Goal: Task Accomplishment & Management: Manage account settings

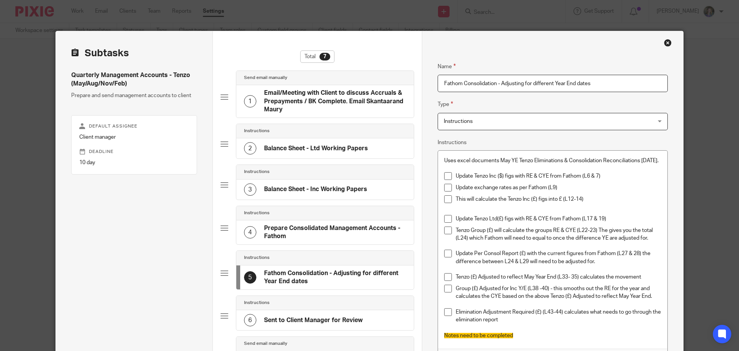
scroll to position [39, 0]
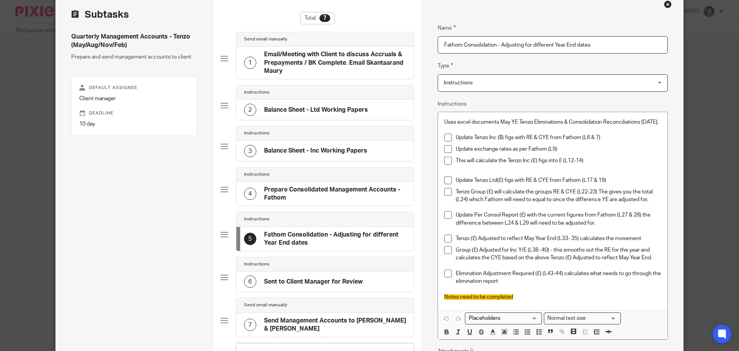
click at [667, 4] on div "Close this dialog window" at bounding box center [668, 4] width 8 height 8
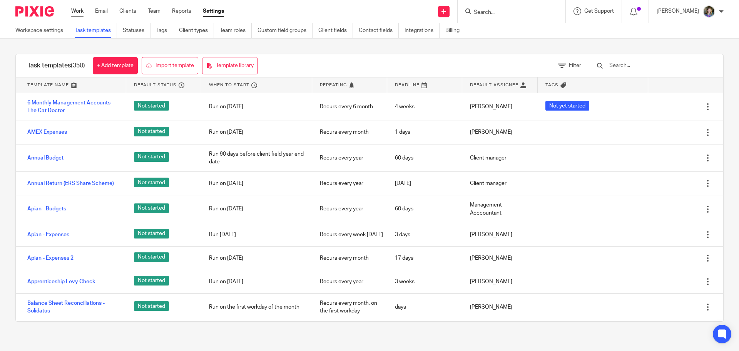
click at [78, 10] on link "Work" at bounding box center [77, 11] width 12 height 8
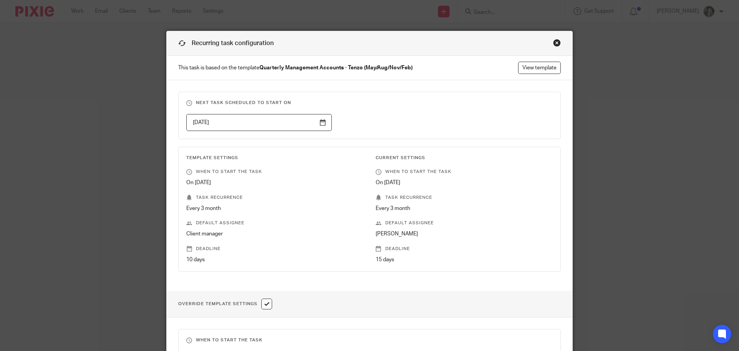
click at [555, 43] on div "Close this dialog window" at bounding box center [557, 43] width 8 height 8
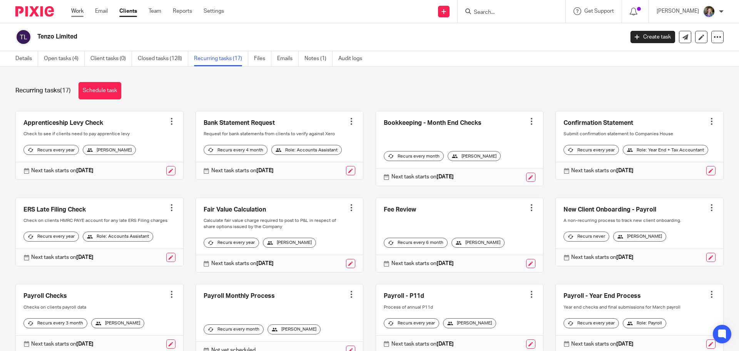
click at [74, 9] on link "Work" at bounding box center [77, 11] width 12 height 8
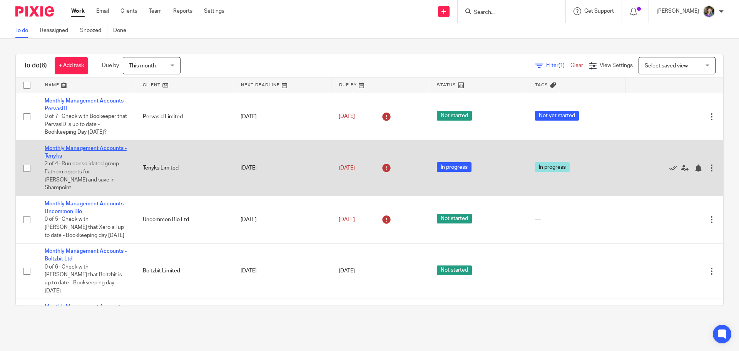
click at [106, 147] on link "Monthly Management Accounts - Tenyks" at bounding box center [86, 152] width 82 height 13
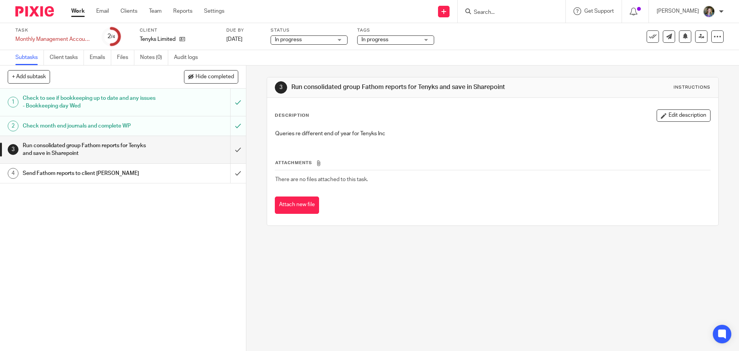
click at [112, 144] on h1 "Run consolidated group Fathom reports for Tenyks and save in Sharepoint" at bounding box center [89, 150] width 133 height 20
click at [233, 149] on input "submit" at bounding box center [123, 149] width 246 height 27
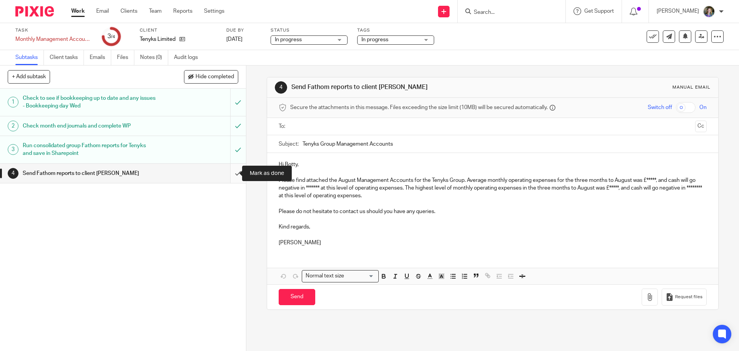
click at [231, 172] on input "submit" at bounding box center [123, 173] width 246 height 19
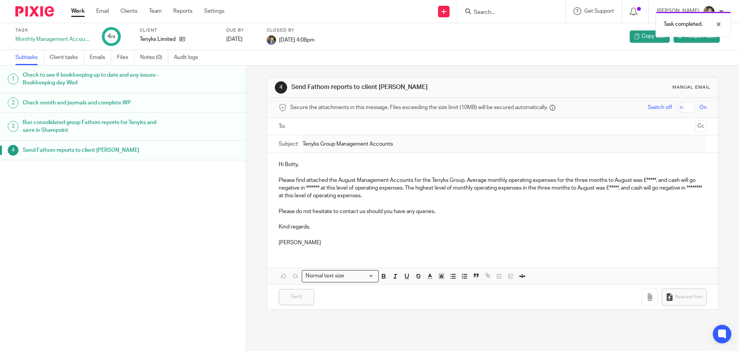
click at [74, 10] on link "Work" at bounding box center [77, 11] width 13 height 8
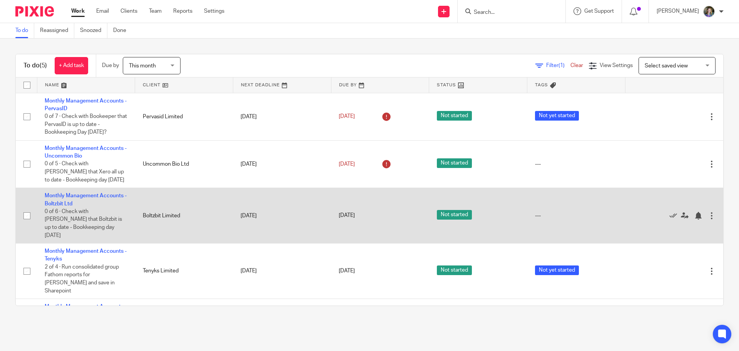
scroll to position [17, 0]
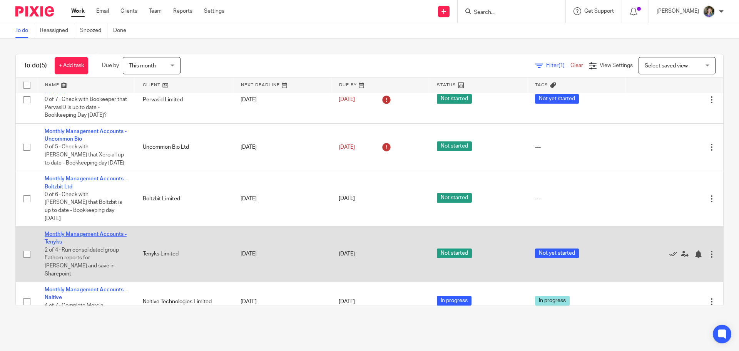
click at [91, 231] on link "Monthly Management Accounts - Tenyks" at bounding box center [86, 237] width 82 height 13
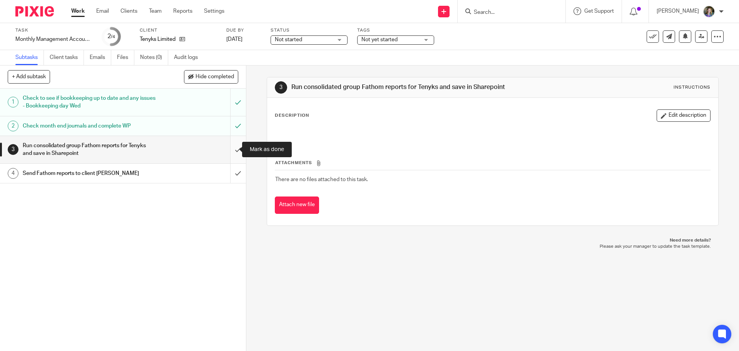
click at [233, 150] on input "submit" at bounding box center [123, 149] width 246 height 27
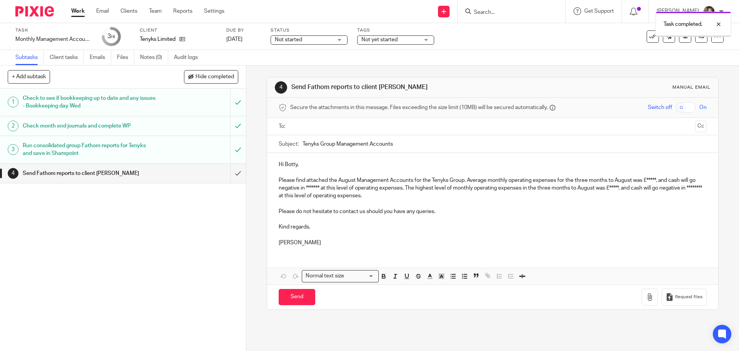
click at [153, 175] on div "Send Fathom reports to client [PERSON_NAME]" at bounding box center [123, 173] width 200 height 12
click at [646, 177] on p "Please find attached the August Management Accounts for the Tenyks Group. Avera…" at bounding box center [493, 187] width 428 height 23
click at [655, 180] on p "Please find attached the August Management Accounts for the Tenyks Group. Avera…" at bounding box center [493, 187] width 428 height 23
click at [656, 179] on p "Please find attached the August Management Accounts for the Tenyks Group. Avera…" at bounding box center [493, 187] width 428 height 23
click at [653, 178] on p "Please find attached the August Management Accounts for the Tenyks Group. Avera…" at bounding box center [493, 187] width 428 height 23
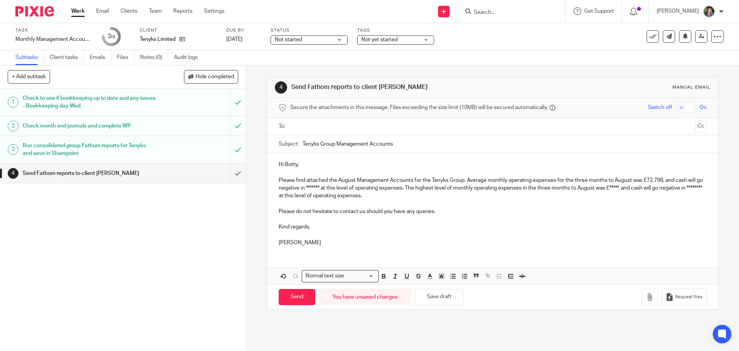
click at [553, 203] on p at bounding box center [493, 204] width 428 height 8
click at [636, 186] on p "Please find attached the August Management Accounts for the Tenyks Group. Avera…" at bounding box center [493, 187] width 428 height 23
click at [630, 186] on p "Please find attached the August Management Accounts for the Tenyks Group. Avera…" at bounding box center [493, 187] width 428 height 23
click at [633, 187] on p "Please find attached the August Management Accounts for the Tenyks Group. Avera…" at bounding box center [493, 187] width 428 height 23
click at [662, 206] on p at bounding box center [493, 204] width 428 height 8
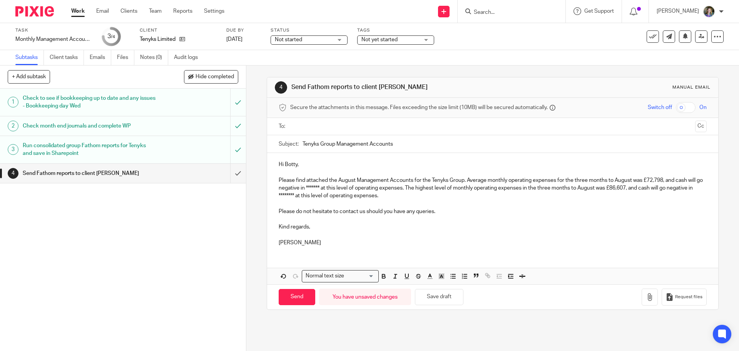
click at [334, 188] on p "Please find attached the August Management Accounts for the Tenyks Group. Avera…" at bounding box center [493, 187] width 428 height 23
click at [334, 186] on p "Please find attached the August Management Accounts for the Tenyks Group. Avera…" at bounding box center [493, 187] width 428 height 23
click at [321, 186] on strong at bounding box center [320, 187] width 1 height 5
click at [518, 242] on p "[PERSON_NAME]" at bounding box center [493, 243] width 428 height 8
click at [320, 194] on p "Please find attached the August Management Accounts for the Tenyks Group. Avera…" at bounding box center [493, 187] width 428 height 23
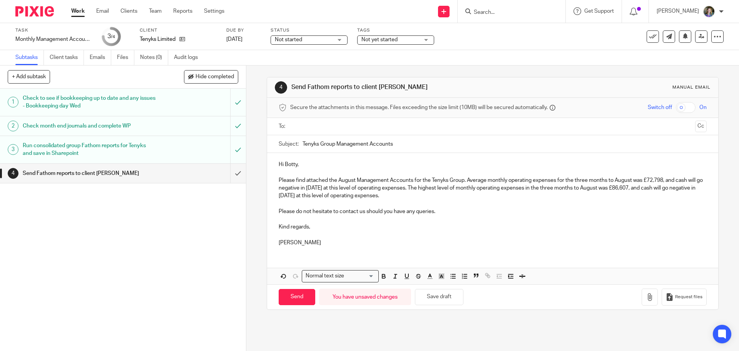
click at [449, 225] on p "Kind regards," at bounding box center [493, 227] width 428 height 8
click at [335, 179] on p "Please find attached the August Management Accounts for the Tenyks Group. Avera…" at bounding box center [493, 187] width 428 height 23
click at [337, 180] on p "Please find attached the August Management Accounts for the Tenyks Group. Avera…" at bounding box center [493, 187] width 428 height 23
click at [563, 225] on p "Kind regards," at bounding box center [493, 227] width 428 height 8
click at [646, 295] on icon "button" at bounding box center [650, 297] width 8 height 8
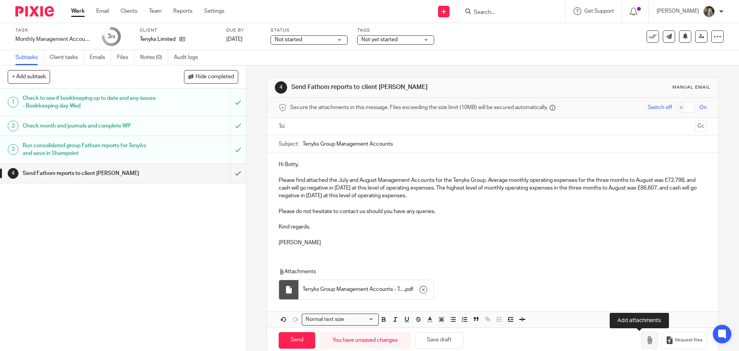
click at [646, 340] on icon "button" at bounding box center [650, 340] width 8 height 8
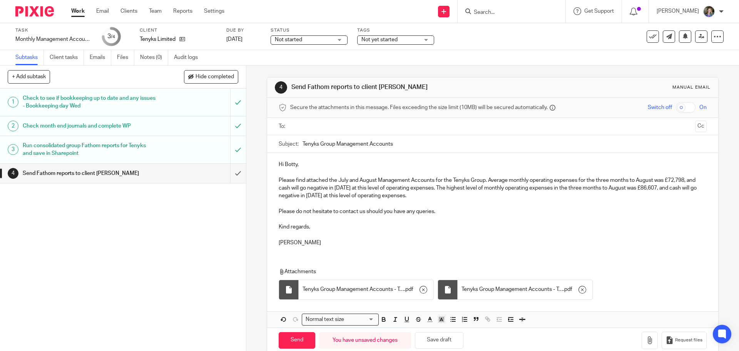
click at [449, 249] on div "Hi Botty, Please find attached the July and August Management Accounts for the …" at bounding box center [492, 202] width 451 height 99
click at [355, 127] on input "text" at bounding box center [492, 126] width 399 height 9
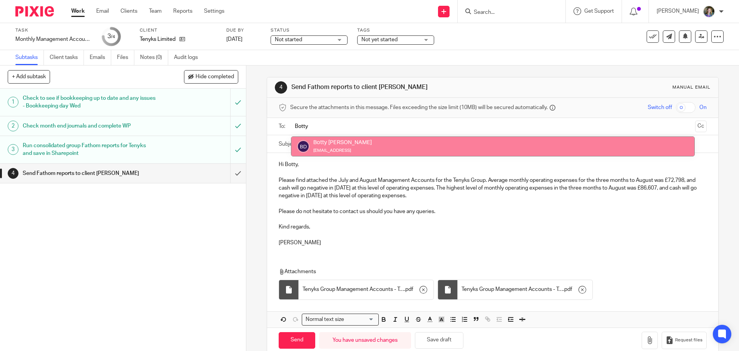
type input "Botty"
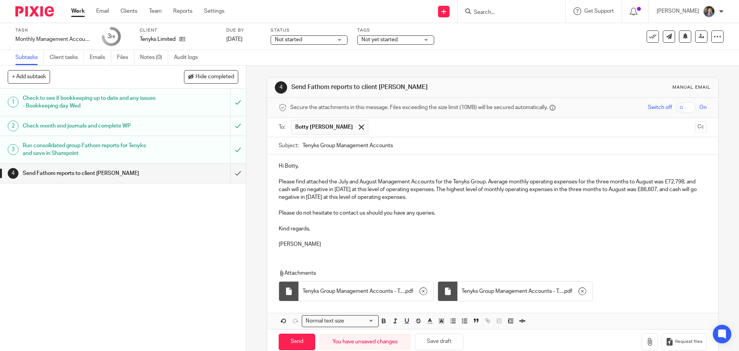
drag, startPoint x: 374, startPoint y: 149, endPoint x: 538, endPoint y: 154, distance: 164.5
click at [695, 129] on button "Cc" at bounding box center [701, 127] width 12 height 12
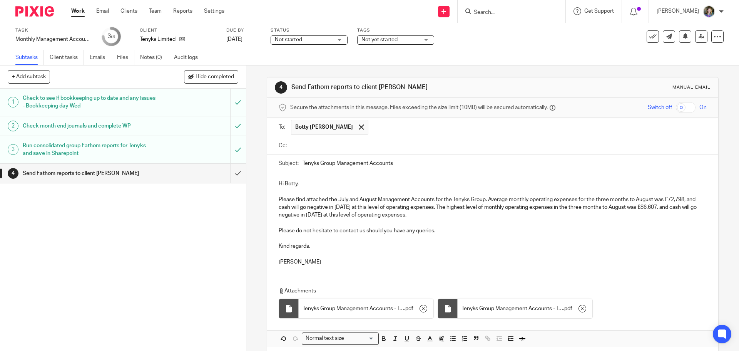
click at [512, 146] on input "text" at bounding box center [498, 145] width 410 height 9
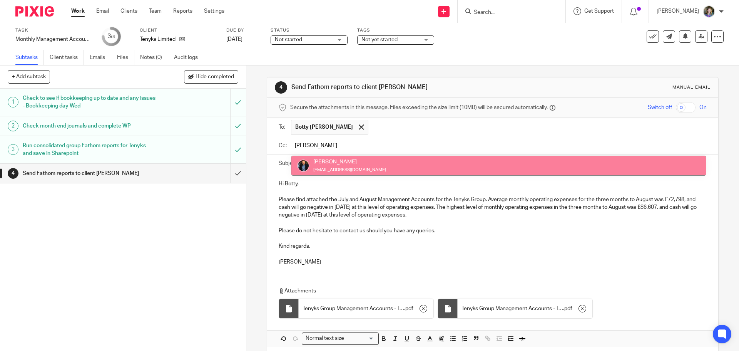
type input "[PERSON_NAME]"
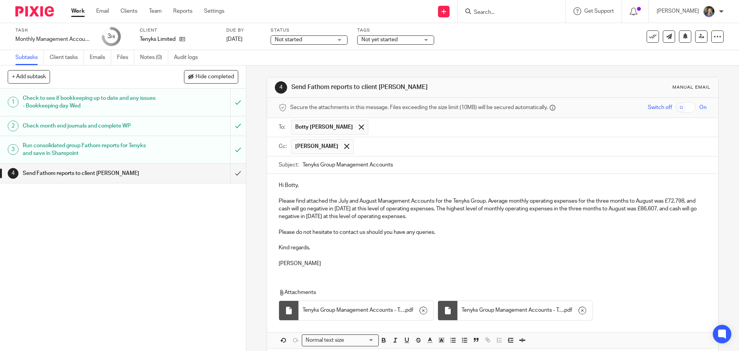
drag, startPoint x: 532, startPoint y: 253, endPoint x: 528, endPoint y: 268, distance: 15.6
click at [532, 253] on p at bounding box center [493, 256] width 428 height 8
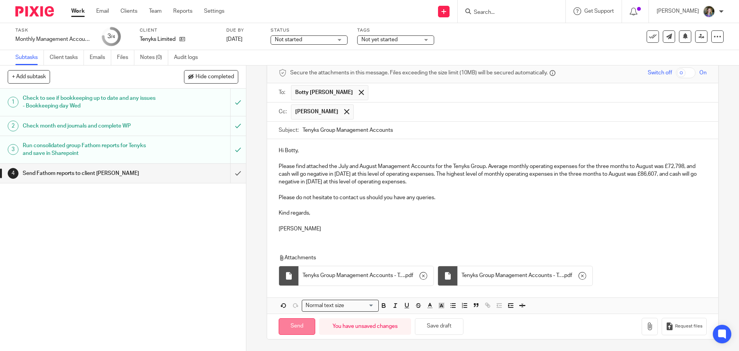
click at [300, 327] on input "Send" at bounding box center [297, 326] width 37 height 17
type input "Sent"
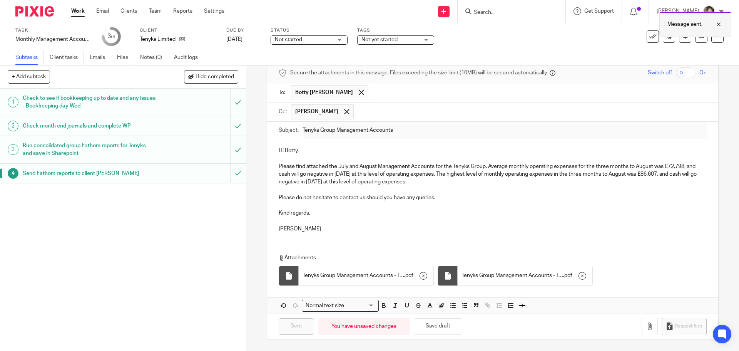
click at [719, 23] on div at bounding box center [713, 24] width 21 height 9
click at [623, 194] on p "Please do not hesitate to contact us should you have any queries." at bounding box center [493, 198] width 428 height 8
drag, startPoint x: 79, startPoint y: 10, endPoint x: 204, endPoint y: 79, distance: 142.7
click at [79, 9] on link "Work" at bounding box center [77, 11] width 13 height 8
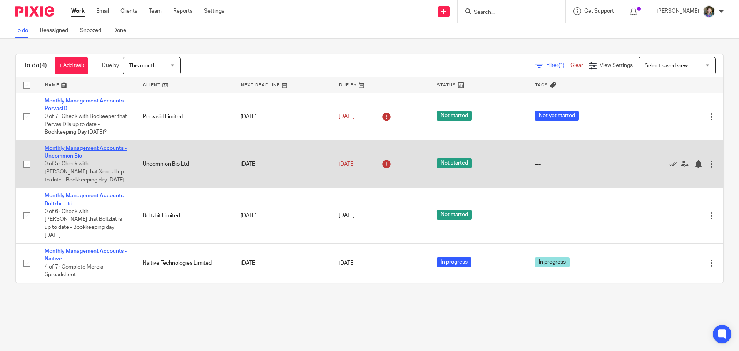
click at [98, 146] on link "Monthly Management Accounts - Uncommon Bio" at bounding box center [86, 152] width 82 height 13
click at [100, 147] on link "Monthly Management Accounts - Uncommon Bio" at bounding box center [86, 152] width 82 height 13
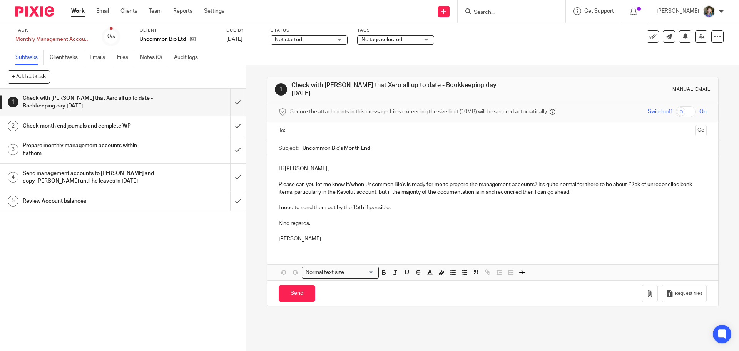
click at [174, 124] on div "Check month end journals and complete WP" at bounding box center [123, 126] width 200 height 12
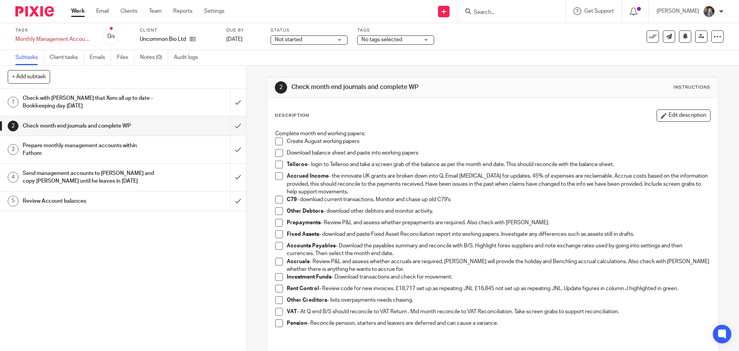
click at [129, 144] on h1 "Prepare monthly management accounts within Fathom" at bounding box center [89, 150] width 133 height 20
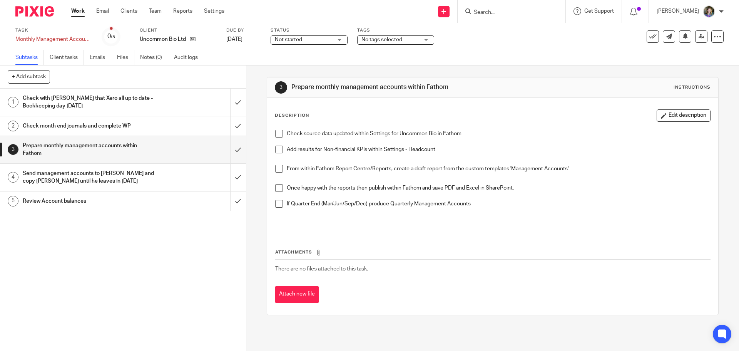
click at [131, 174] on h1 "Send management accounts to [PERSON_NAME] and copy [PERSON_NAME] until he leave…" at bounding box center [89, 177] width 133 height 20
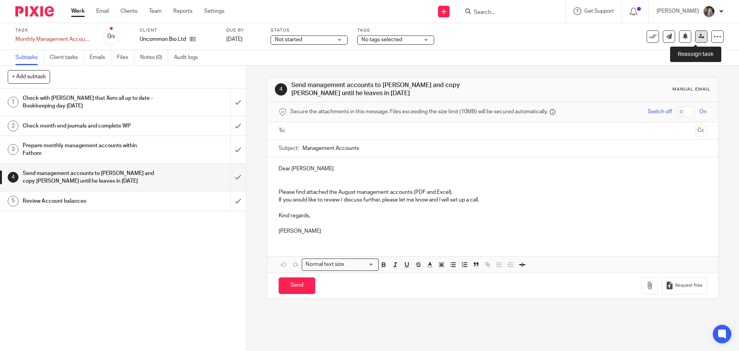
click at [699, 37] on icon at bounding box center [702, 36] width 6 height 6
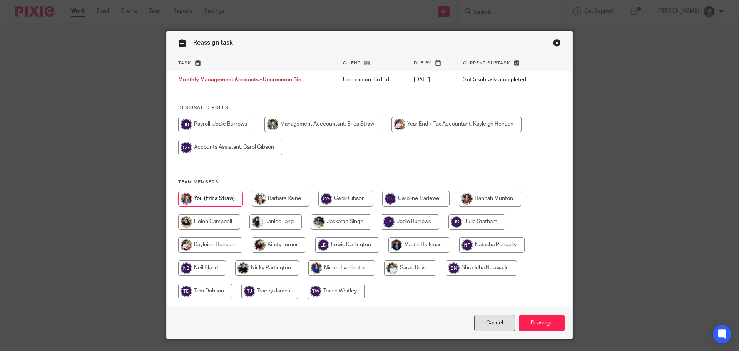
click at [499, 321] on link "Cancel" at bounding box center [494, 323] width 41 height 17
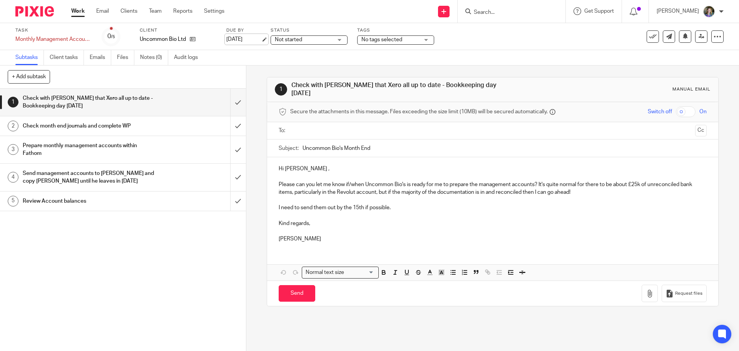
click at [243, 38] on link "[DATE]" at bounding box center [243, 39] width 35 height 8
click at [263, 58] on div "Subtasks Client tasks Emails Files Notes (0) Audit logs" at bounding box center [369, 57] width 739 height 15
click at [722, 25] on div at bounding box center [713, 24] width 21 height 9
click at [699, 36] on icon at bounding box center [702, 36] width 6 height 6
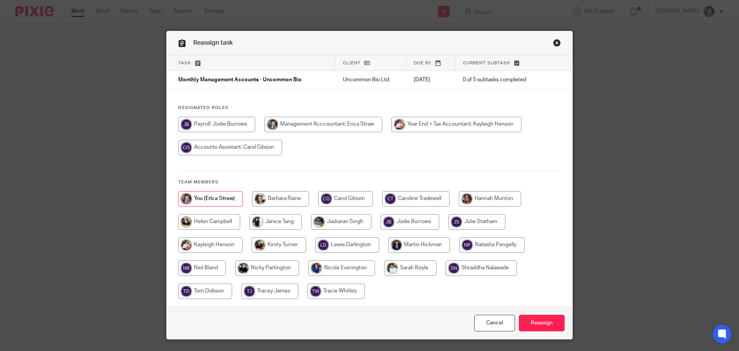
click at [413, 267] on input "radio" at bounding box center [410, 267] width 52 height 15
radio input "true"
click at [545, 320] on input "Reassign" at bounding box center [542, 323] width 46 height 17
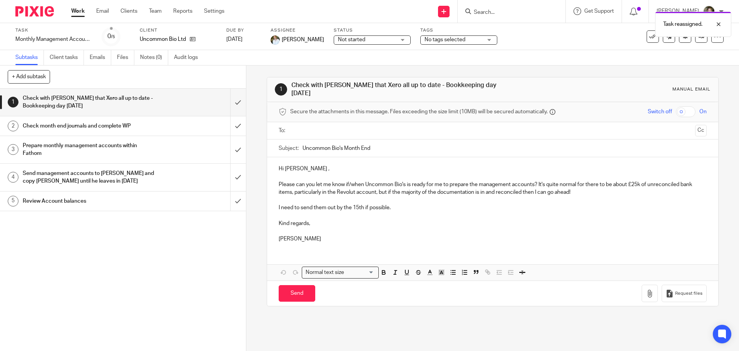
click at [183, 270] on div "1 Check with Carol that Xero all up to date - Bookkeeping day Monday 2 Check mo…" at bounding box center [123, 220] width 246 height 262
click at [79, 10] on link "Work" at bounding box center [77, 11] width 13 height 8
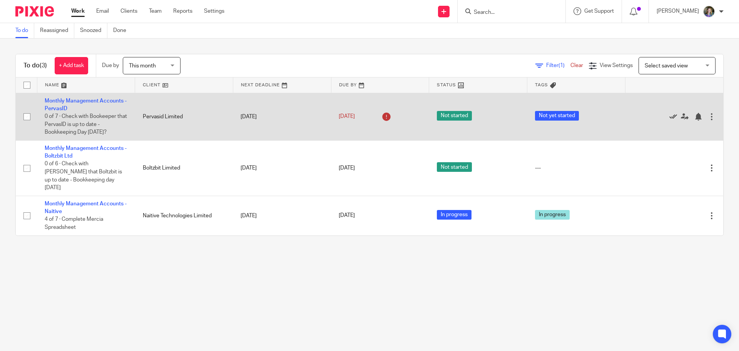
click at [670, 115] on icon at bounding box center [674, 117] width 8 height 8
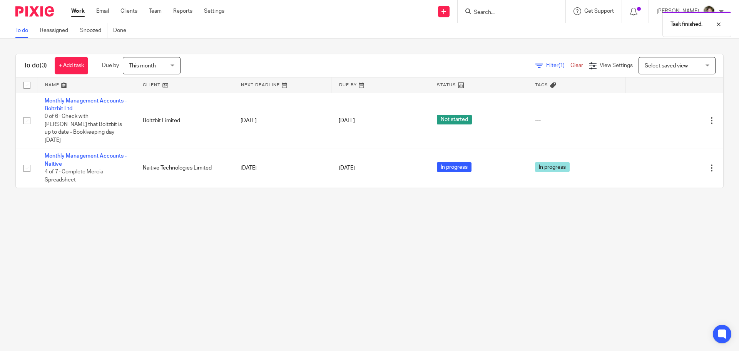
click at [135, 200] on main "To do Reassigned Snoozed Done To do (3) + Add task Due by This month This month…" at bounding box center [369, 175] width 739 height 351
click at [127, 11] on link "Clients" at bounding box center [129, 11] width 17 height 8
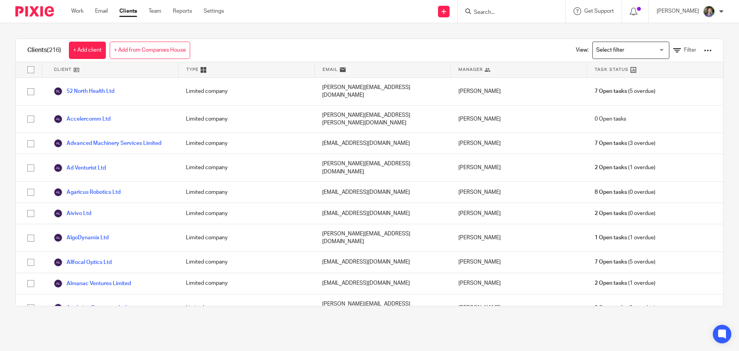
click at [517, 13] on input "Search" at bounding box center [507, 12] width 69 height 7
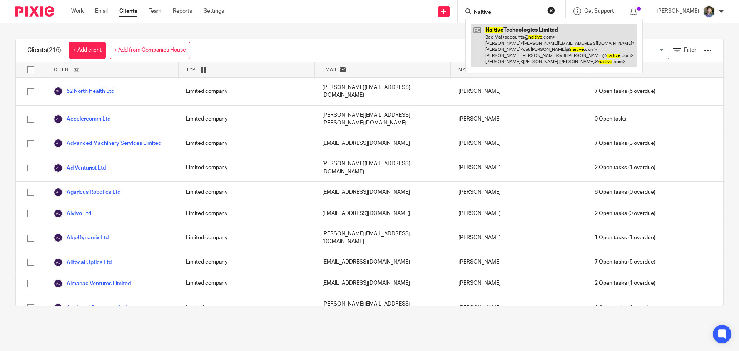
type input "Naitive"
click at [544, 40] on link at bounding box center [554, 45] width 165 height 43
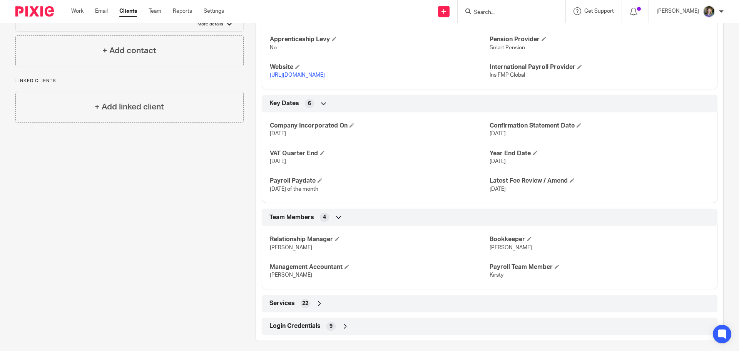
scroll to position [428, 0]
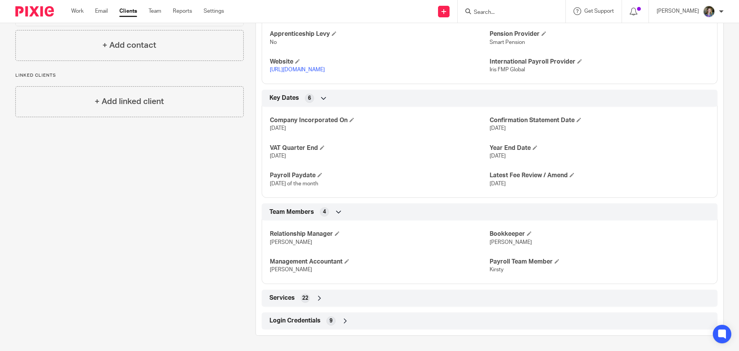
click at [343, 322] on icon at bounding box center [346, 321] width 8 height 8
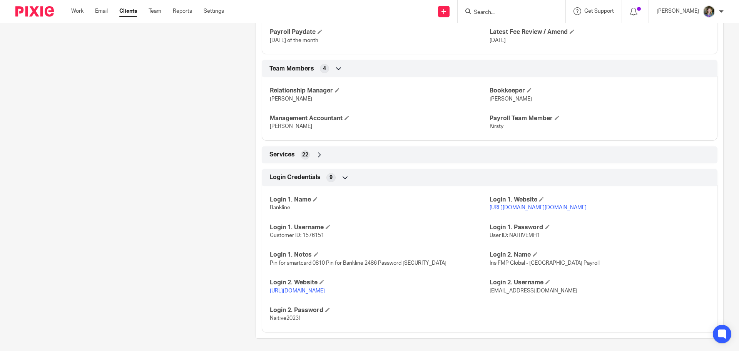
scroll to position [574, 0]
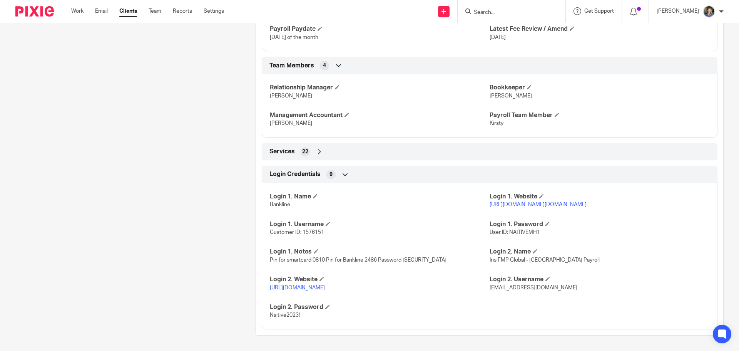
click at [346, 172] on icon at bounding box center [346, 175] width 8 height 8
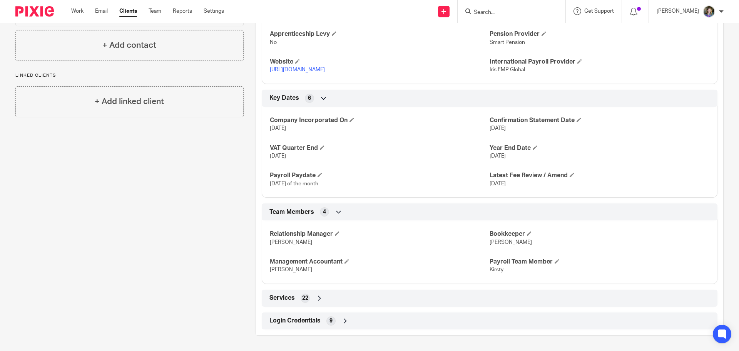
scroll to position [428, 0]
click at [343, 322] on icon at bounding box center [346, 321] width 8 height 8
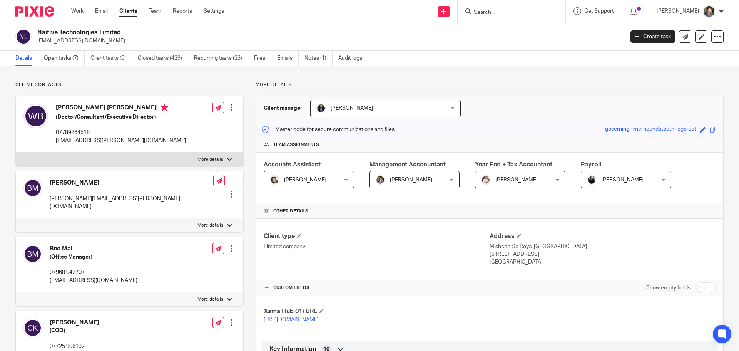
scroll to position [0, 0]
click at [699, 37] on icon at bounding box center [702, 37] width 6 height 6
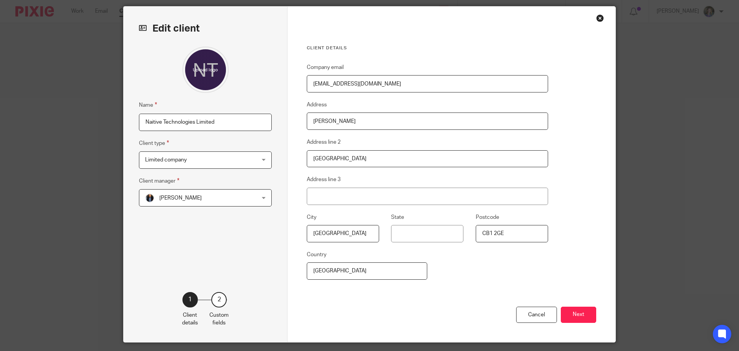
scroll to position [47, 0]
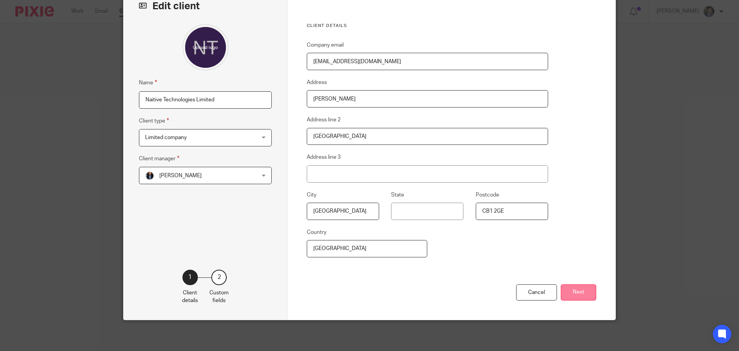
click at [572, 292] on button "Next" at bounding box center [578, 292] width 35 height 17
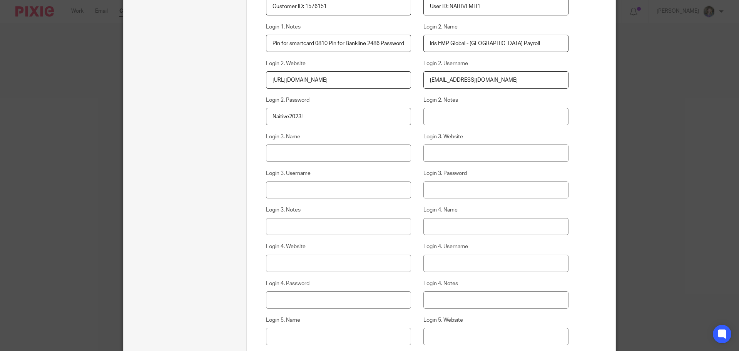
scroll to position [1318, 0]
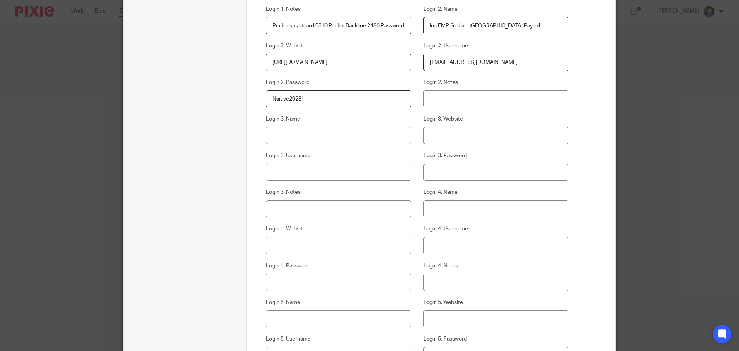
click at [375, 136] on input "Login 3. Name" at bounding box center [339, 135] width 146 height 17
click at [340, 134] on input "Login 3. Name" at bounding box center [339, 135] width 146 height 17
type input "Vestberry"
drag, startPoint x: 474, startPoint y: 137, endPoint x: 621, endPoint y: 168, distance: 150.4
click at [475, 137] on input "Login 3. Website" at bounding box center [497, 135] width 146 height 17
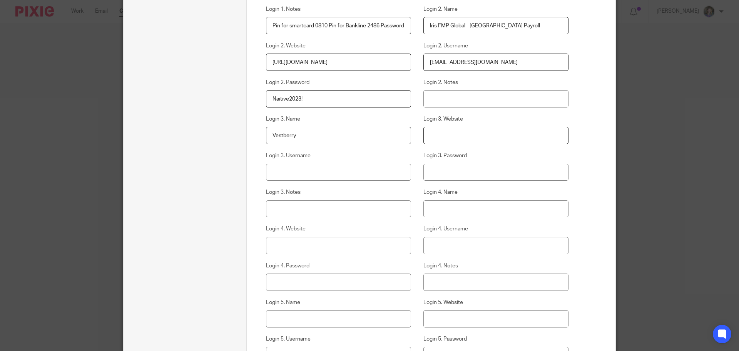
click at [477, 136] on input "Login 3. Website" at bounding box center [497, 135] width 146 height 17
paste input "[URL][DOMAIN_NAME]"
type input "[URL][DOMAIN_NAME]"
click at [359, 174] on input "Login 3. Username" at bounding box center [339, 172] width 146 height 17
click at [337, 172] on input "Login 3. Username" at bounding box center [339, 172] width 146 height 17
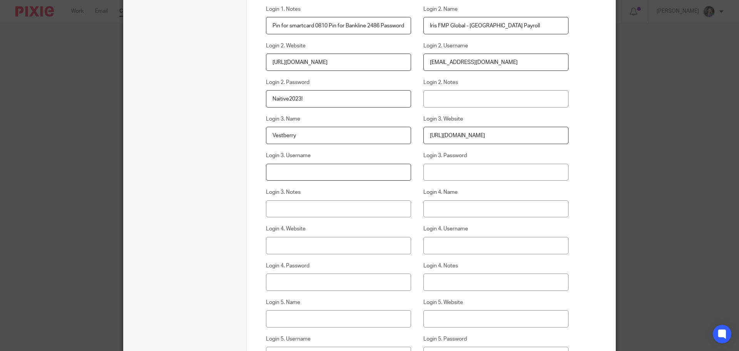
paste input "[EMAIL_ADDRESS][DOMAIN_NAME]"
type input "[EMAIL_ADDRESS][DOMAIN_NAME]"
click at [462, 177] on input "Login 3. Password" at bounding box center [497, 172] width 146 height 17
click at [483, 175] on input "Login 3. Password" at bounding box center [497, 172] width 146 height 17
paste input "[EMAIL_ADDRESS][DOMAIN_NAME]"
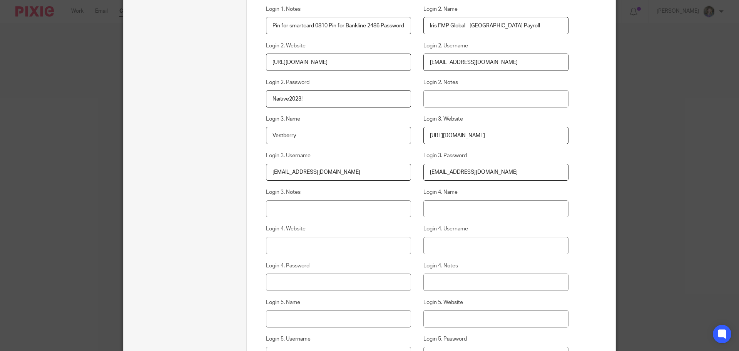
drag, startPoint x: 510, startPoint y: 173, endPoint x: 429, endPoint y: 172, distance: 80.9
paste input "QOl0C@^P$qR5t#NM"
type input "QOl0C@^P$qR5t#NM"
click at [510, 190] on label "Login 4. Name" at bounding box center [497, 192] width 146 height 8
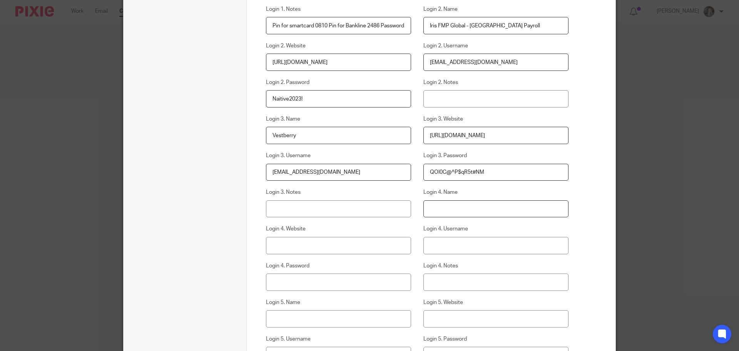
click at [510, 200] on input "Login 4. Name" at bounding box center [497, 208] width 146 height 17
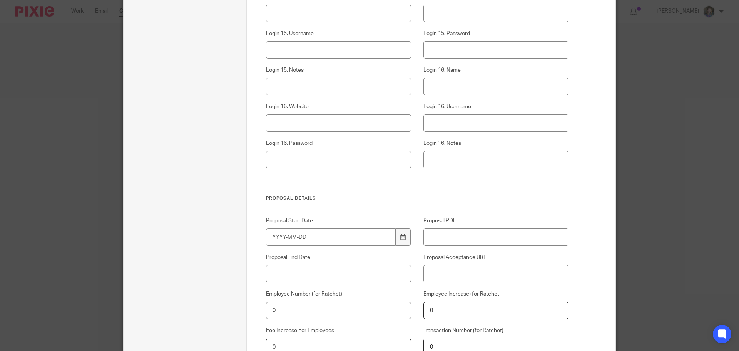
scroll to position [2674, 0]
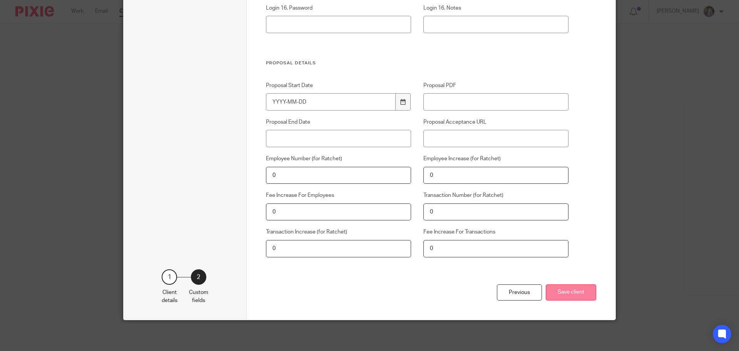
click at [572, 294] on button "Save client" at bounding box center [571, 292] width 50 height 17
click at [571, 294] on button "Save client" at bounding box center [571, 292] width 50 height 17
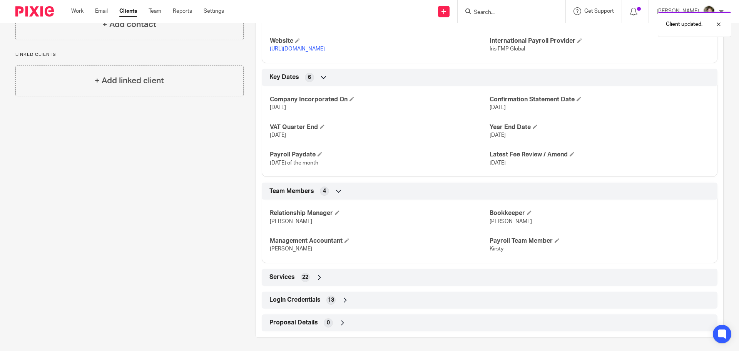
scroll to position [451, 0]
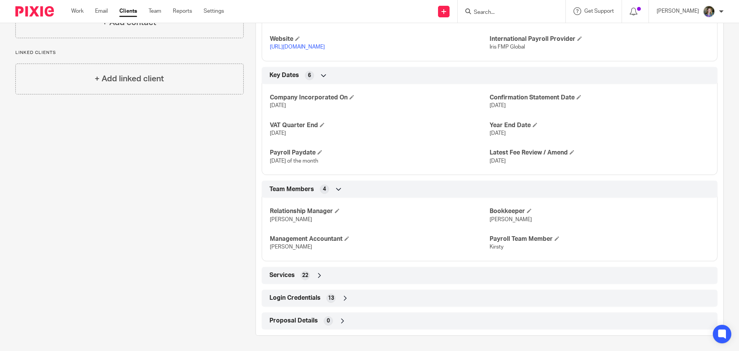
click at [346, 300] on icon at bounding box center [346, 298] width 8 height 8
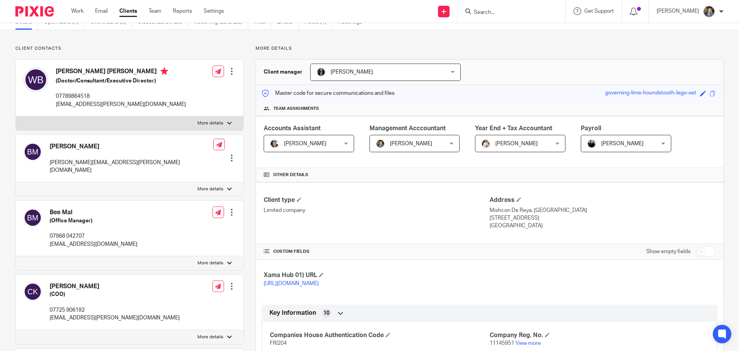
scroll to position [0, 0]
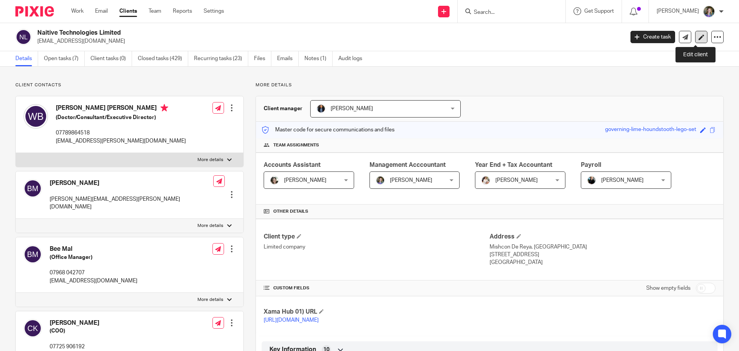
click at [699, 37] on icon at bounding box center [702, 37] width 6 height 6
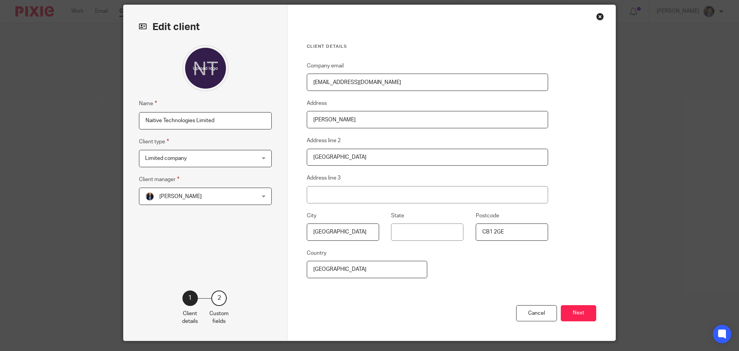
scroll to position [47, 0]
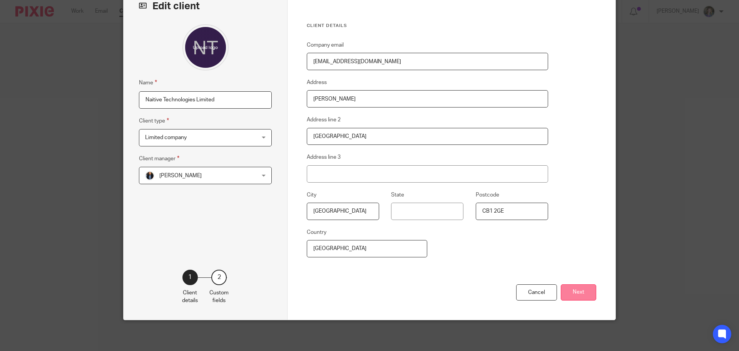
click at [580, 293] on button "Next" at bounding box center [578, 292] width 35 height 17
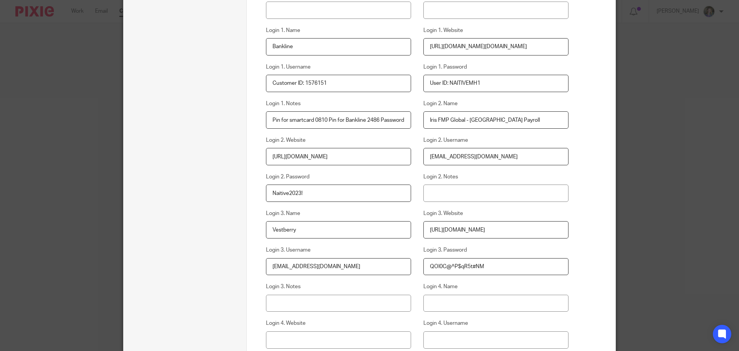
scroll to position [1279, 0]
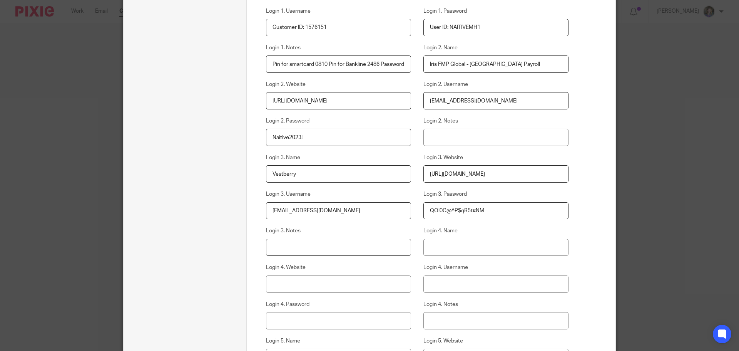
click at [346, 246] on input "Login 3. Notes" at bounding box center [339, 247] width 146 height 17
click at [373, 248] on input "Login 3. Notes" at bounding box center [339, 247] width 146 height 17
type input "P"
click at [366, 244] on input "Naitive VCT Monitoring Mercia" at bounding box center [339, 247] width 146 height 17
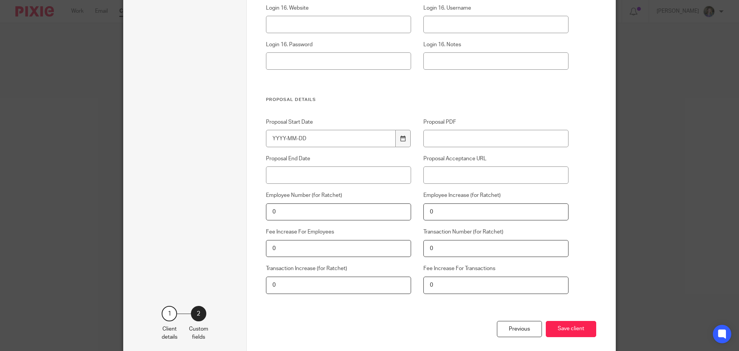
scroll to position [2674, 0]
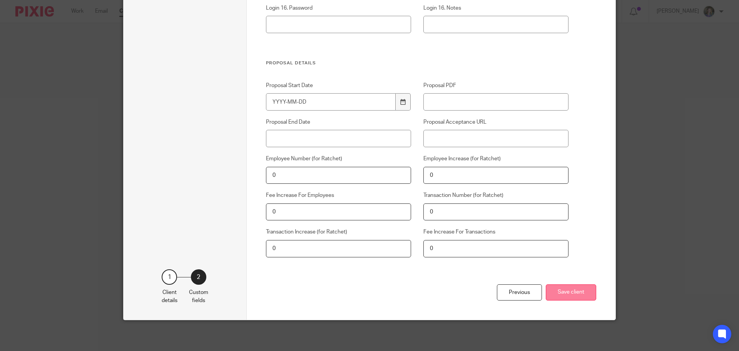
type input "Naitive VCT Monitoring Mercia - PDF instructions in Notes"
click at [590, 292] on button "Save client" at bounding box center [571, 292] width 50 height 17
click at [570, 290] on button "Save client" at bounding box center [571, 292] width 50 height 17
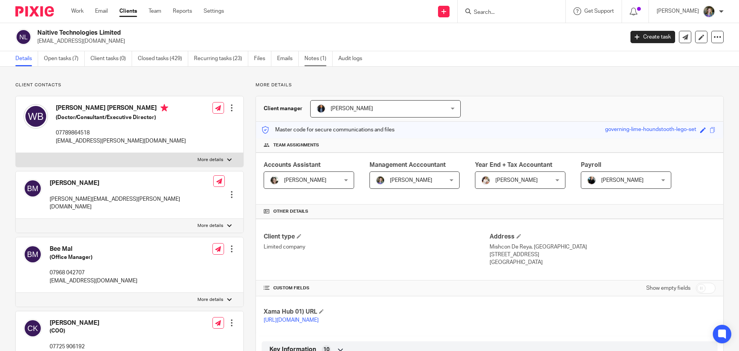
click at [320, 56] on link "Notes (1)" at bounding box center [319, 58] width 28 height 15
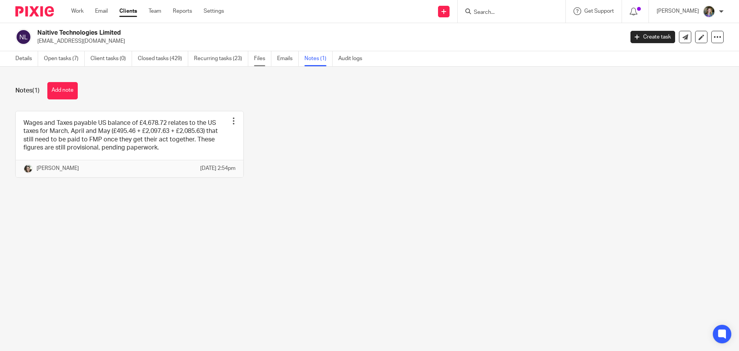
click at [259, 61] on link "Files" at bounding box center [262, 58] width 17 height 15
click at [261, 57] on link "Files" at bounding box center [262, 58] width 17 height 15
click at [712, 32] on div at bounding box center [718, 37] width 12 height 12
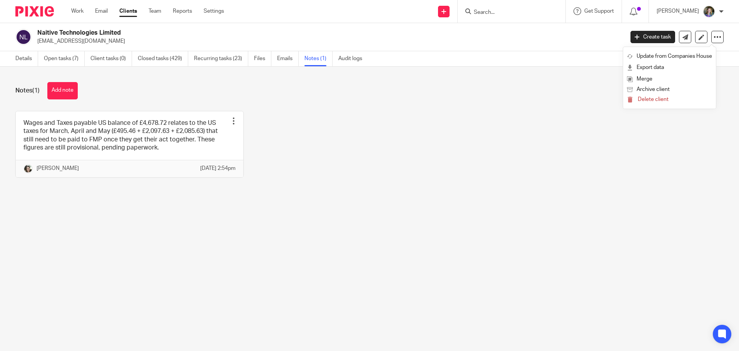
click at [267, 99] on div "Notes (1) Add note" at bounding box center [369, 90] width 708 height 17
click at [26, 60] on link "Details" at bounding box center [26, 58] width 23 height 15
click at [26, 57] on link "Details" at bounding box center [26, 58] width 23 height 15
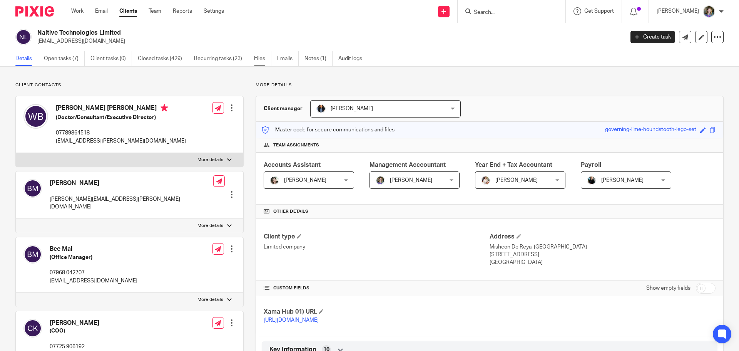
click at [263, 58] on link "Files" at bounding box center [262, 58] width 17 height 15
click at [259, 57] on link "Files" at bounding box center [262, 58] width 17 height 15
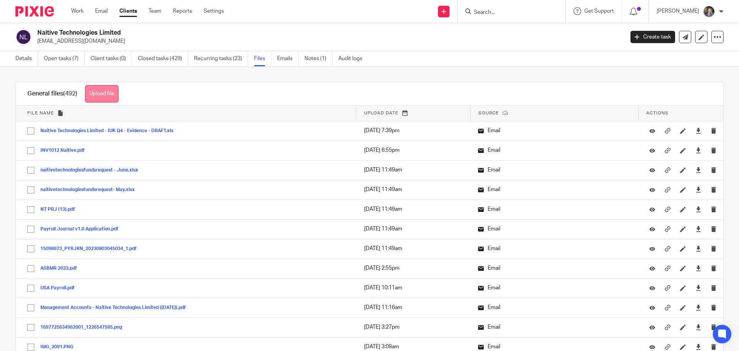
click at [101, 92] on button "Upload file" at bounding box center [101, 93] width 33 height 17
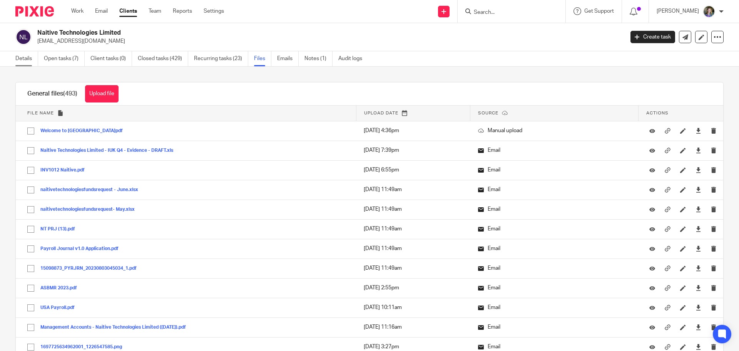
click at [25, 56] on link "Details" at bounding box center [26, 58] width 23 height 15
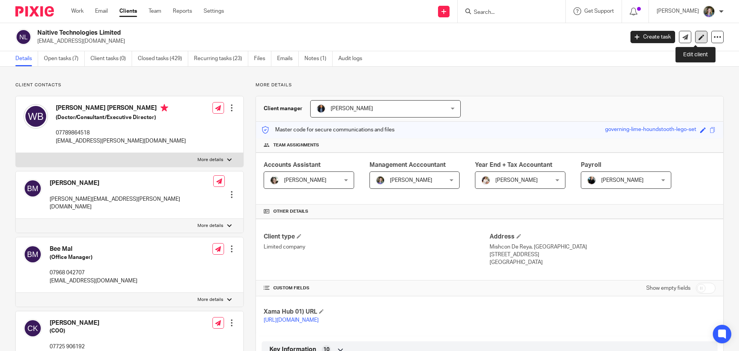
click at [699, 37] on icon at bounding box center [702, 37] width 6 height 6
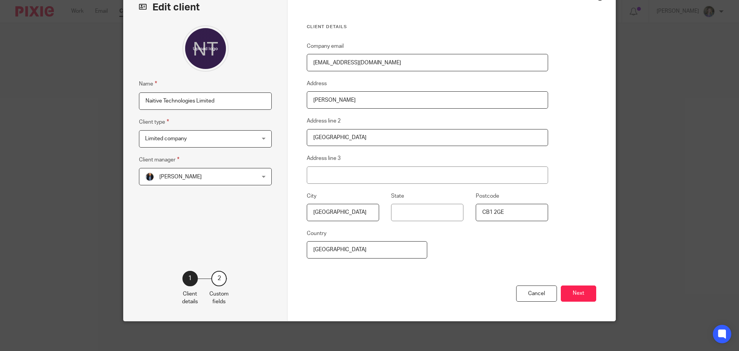
scroll to position [47, 0]
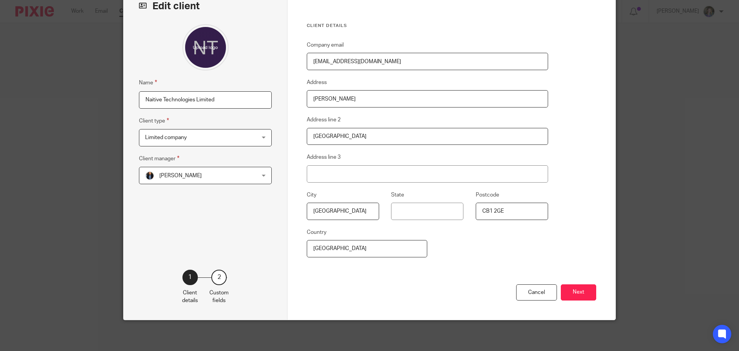
click at [578, 288] on button "Next" at bounding box center [578, 292] width 35 height 17
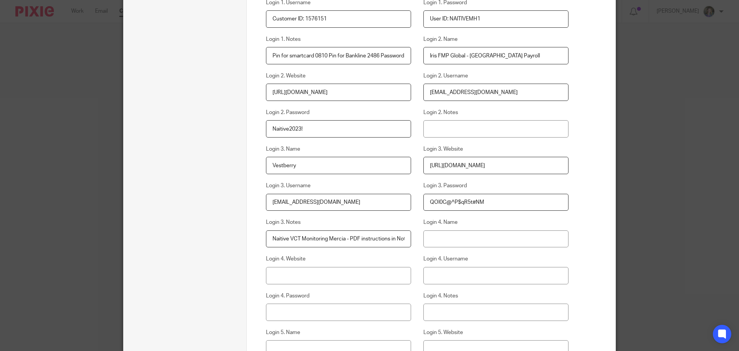
scroll to position [1241, 0]
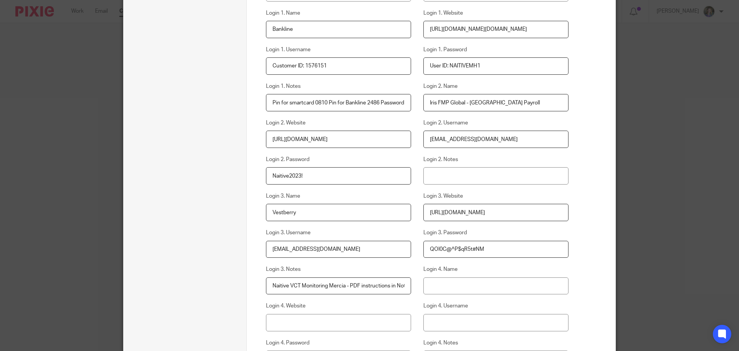
click at [403, 285] on input "Naitive VCT Monitoring Mercia - PDF instructions in Notes" at bounding box center [339, 285] width 146 height 17
drag, startPoint x: 394, startPoint y: 285, endPoint x: 425, endPoint y: 286, distance: 30.8
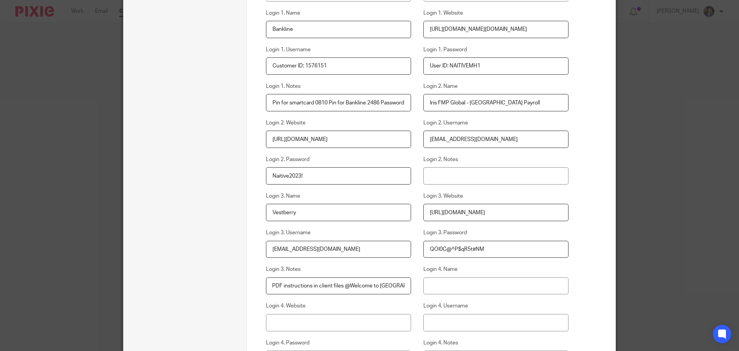
click at [348, 286] on input "Naitive VCT Monitoring Mercia - PDF instructions in client files @Welcome to [G…" at bounding box center [339, 285] width 146 height 17
click at [404, 286] on input "Naitive VCT Monitoring Mercia - PDF instructions in client files 'Welcome to [G…" at bounding box center [339, 285] width 146 height 17
drag, startPoint x: 403, startPoint y: 285, endPoint x: 417, endPoint y: 281, distance: 14.8
click at [405, 285] on input "Naitive VCT Monitoring Mercia - PDF instructions in client files 'Welcome to [G…" at bounding box center [339, 285] width 146 height 17
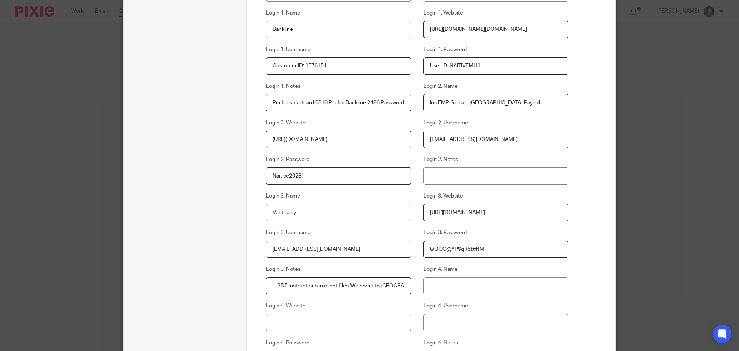
drag, startPoint x: 404, startPoint y: 287, endPoint x: 413, endPoint y: 279, distance: 12.6
click at [405, 286] on input "Naitive VCT Monitoring Mercia - PDF instructions in client files 'Welcome to [G…" at bounding box center [339, 285] width 146 height 17
click at [397, 283] on input "Naitive VCT Monitoring Mercia - PDF instructions in client files 'Welcome to [G…" at bounding box center [339, 285] width 146 height 17
click at [402, 283] on input "Naitive VCT Monitoring Mercia - PDF instructions in client files 'Welcome to [G…" at bounding box center [339, 285] width 146 height 17
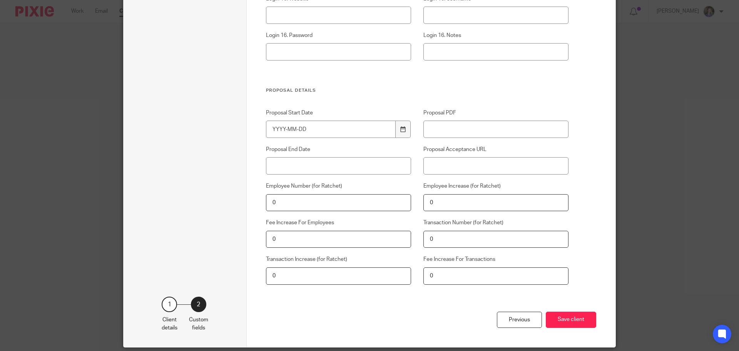
scroll to position [2674, 0]
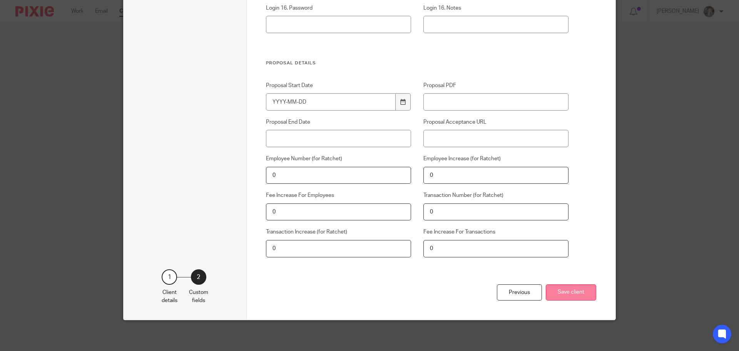
type input "Naitive VCT Monitoring Mercia - PDF instructions in client files 'Welcome to [G…"
click at [589, 293] on button "Save client" at bounding box center [571, 292] width 50 height 17
click at [582, 293] on button "Save client" at bounding box center [571, 292] width 50 height 17
click at [573, 290] on button "Save client" at bounding box center [571, 292] width 50 height 17
